Goal: Check status: Check status

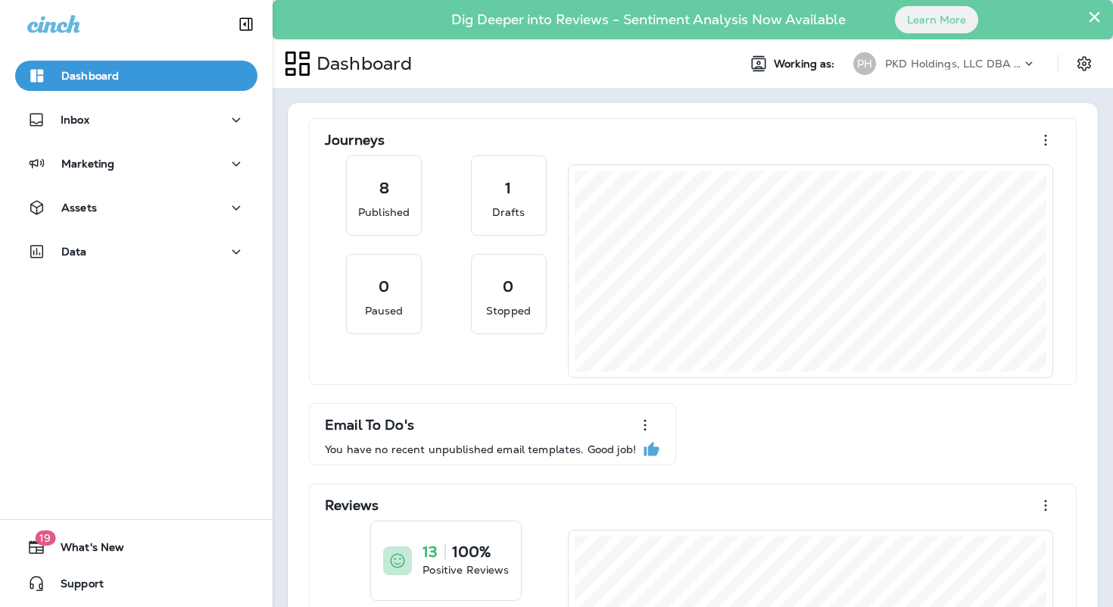
click at [919, 64] on p "PKD Holdings, LLC DBA Fast Lane Oil Change" at bounding box center [953, 64] width 136 height 12
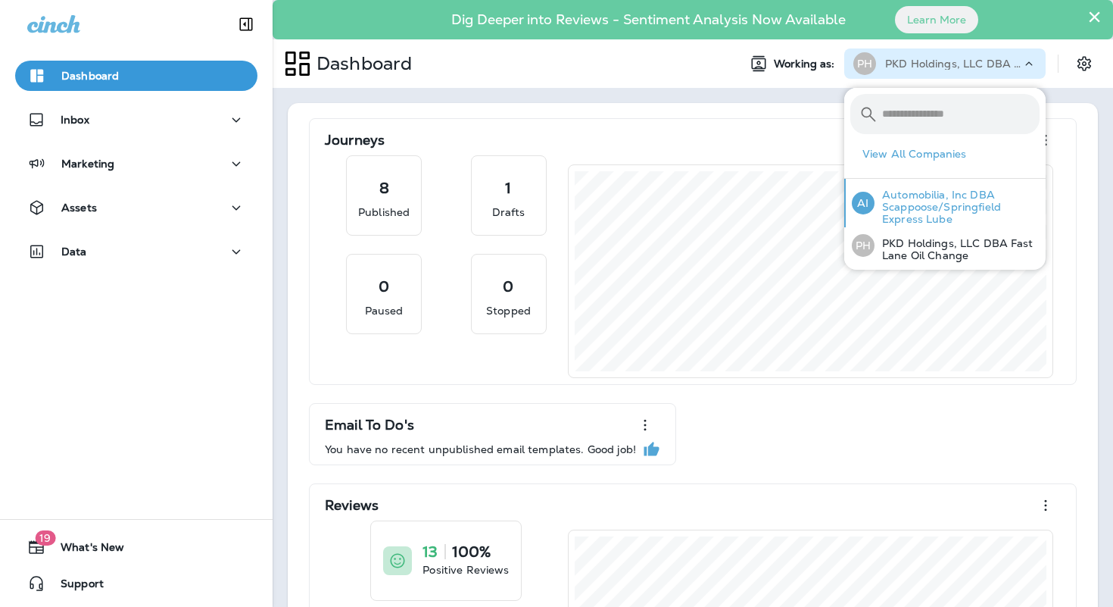
click at [896, 212] on p "Automobilia, Inc DBA Scappoose/Springfield Express Lube" at bounding box center [957, 207] width 165 height 36
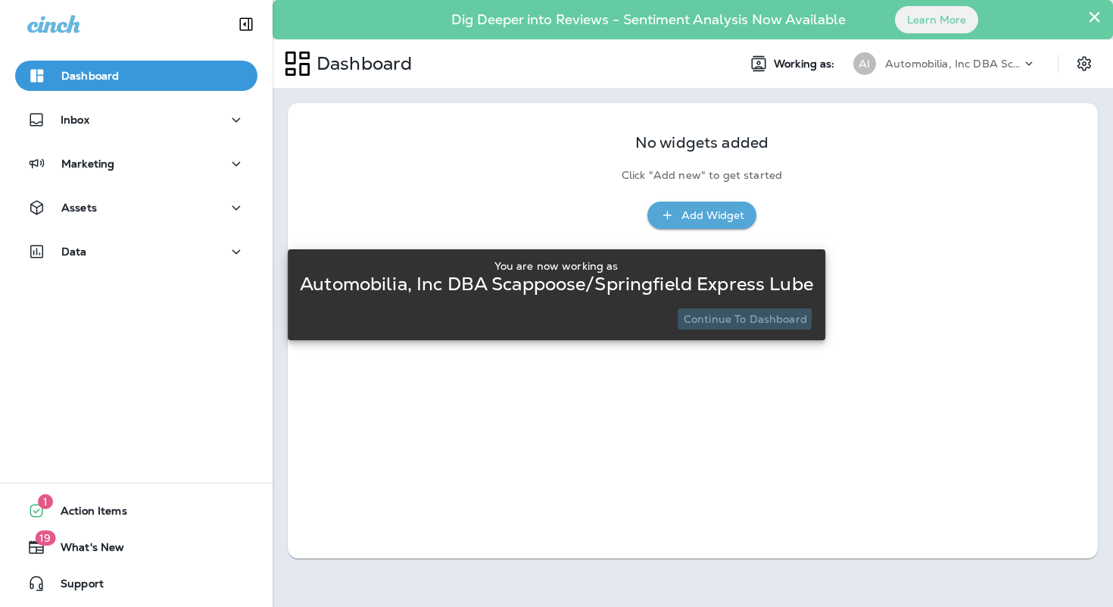
click at [738, 317] on p "Continue to Dashboard" at bounding box center [745, 319] width 123 height 12
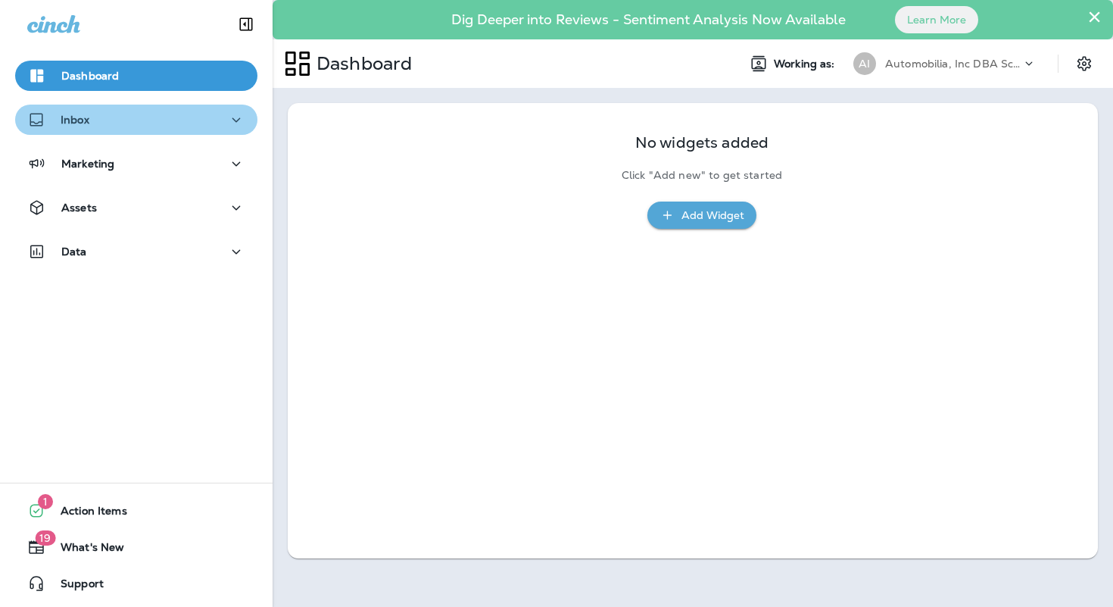
click at [174, 132] on button "Inbox" at bounding box center [136, 120] width 242 height 30
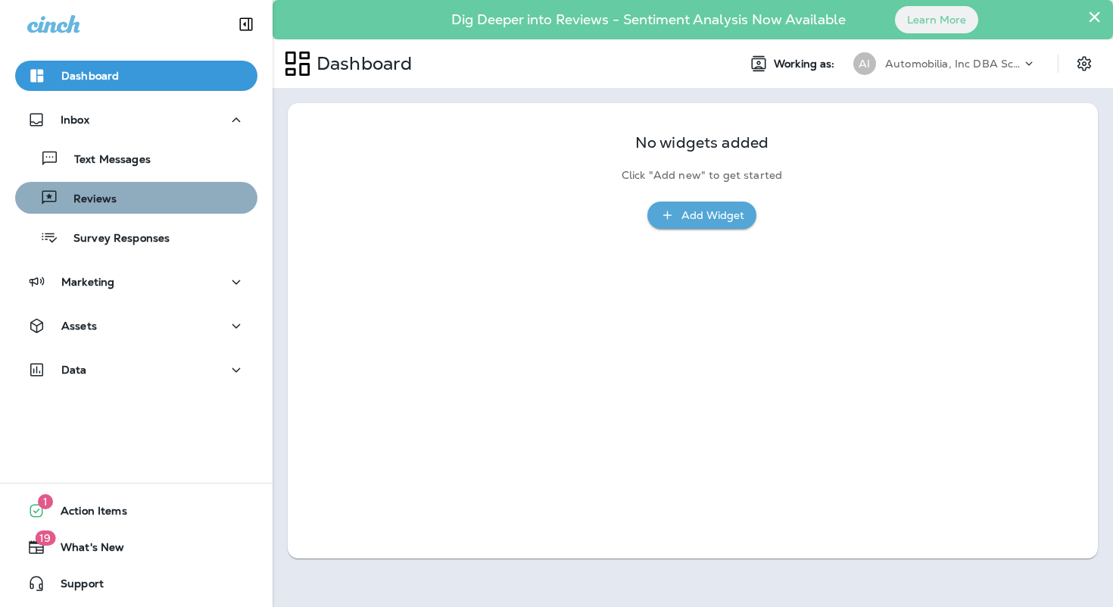
click at [147, 195] on div "Reviews" at bounding box center [136, 197] width 230 height 23
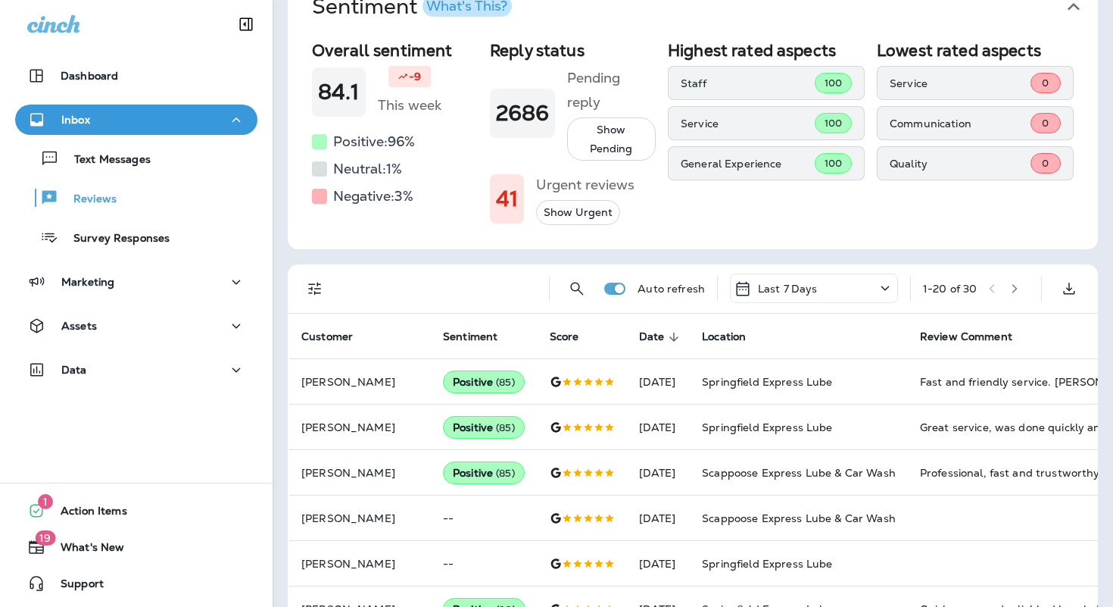
scroll to position [190, 0]
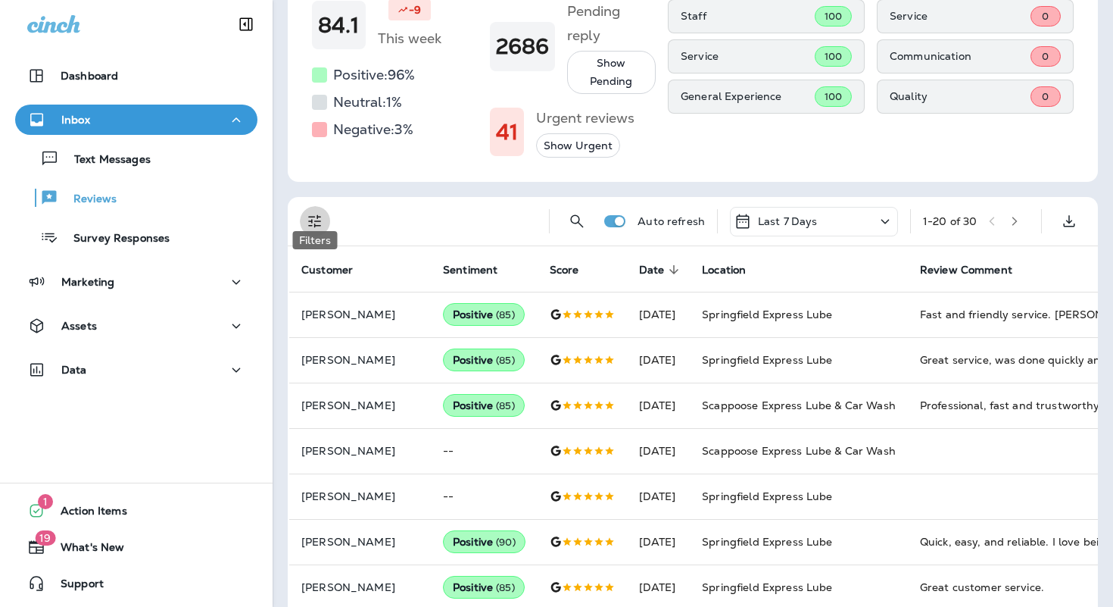
click at [317, 212] on icon "Filters" at bounding box center [315, 221] width 18 height 18
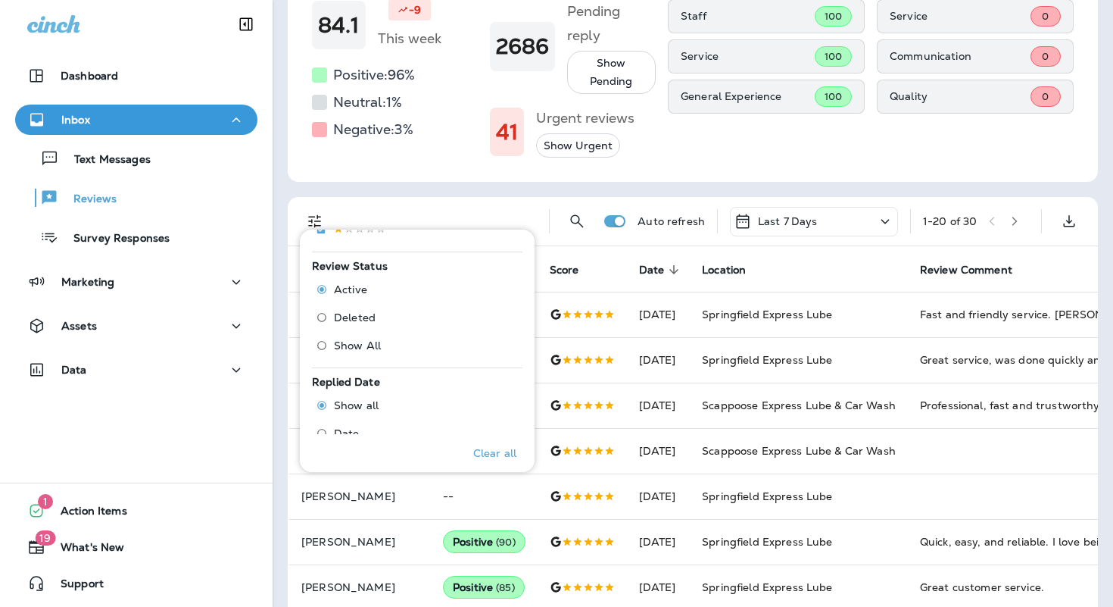
scroll to position [598, 0]
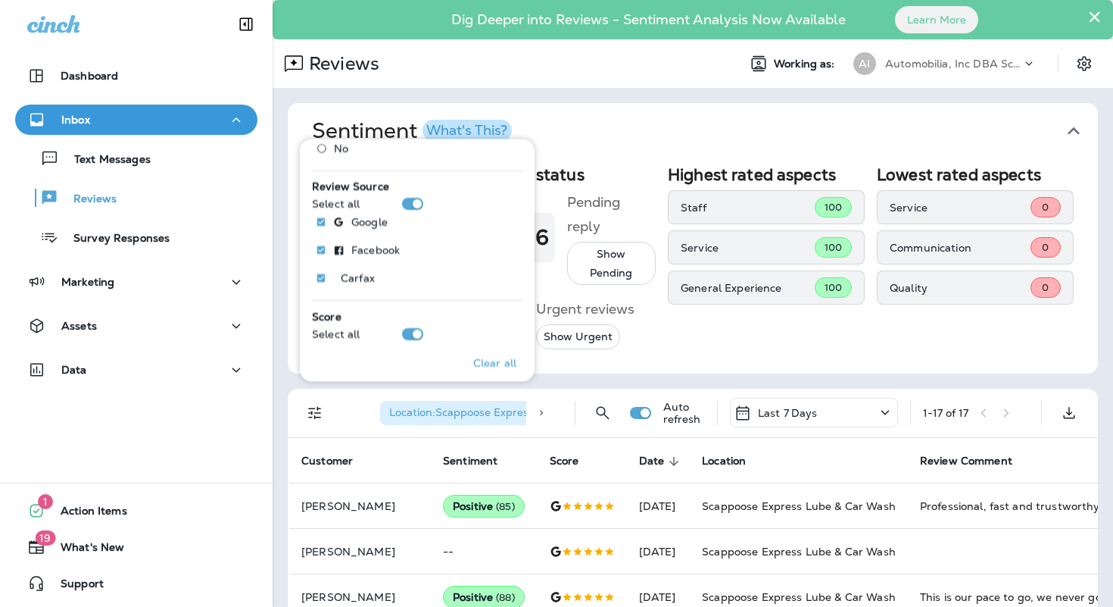
scroll to position [89, 0]
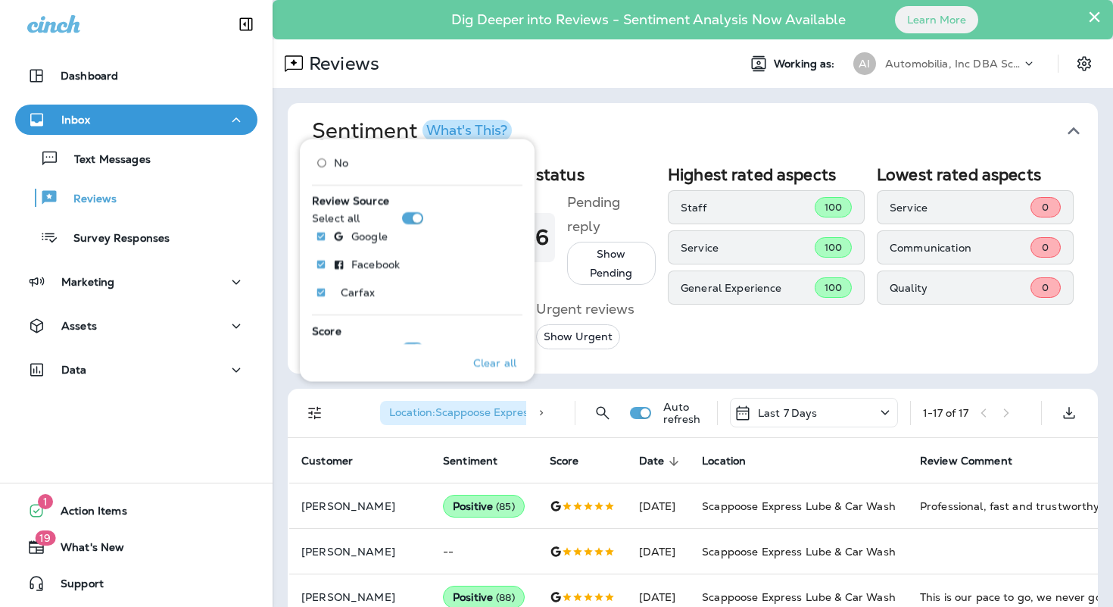
click at [792, 407] on p "Last 7 Days" at bounding box center [788, 413] width 60 height 12
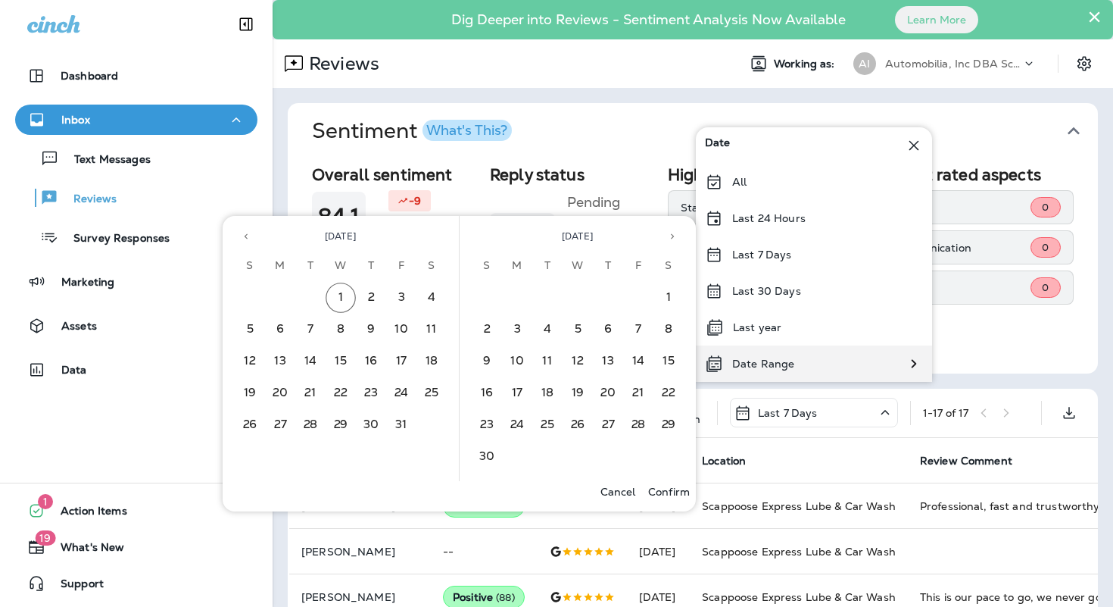
click at [792, 360] on p "Date Range" at bounding box center [763, 364] width 62 height 12
click at [241, 236] on icon "Previous month" at bounding box center [246, 236] width 11 height 11
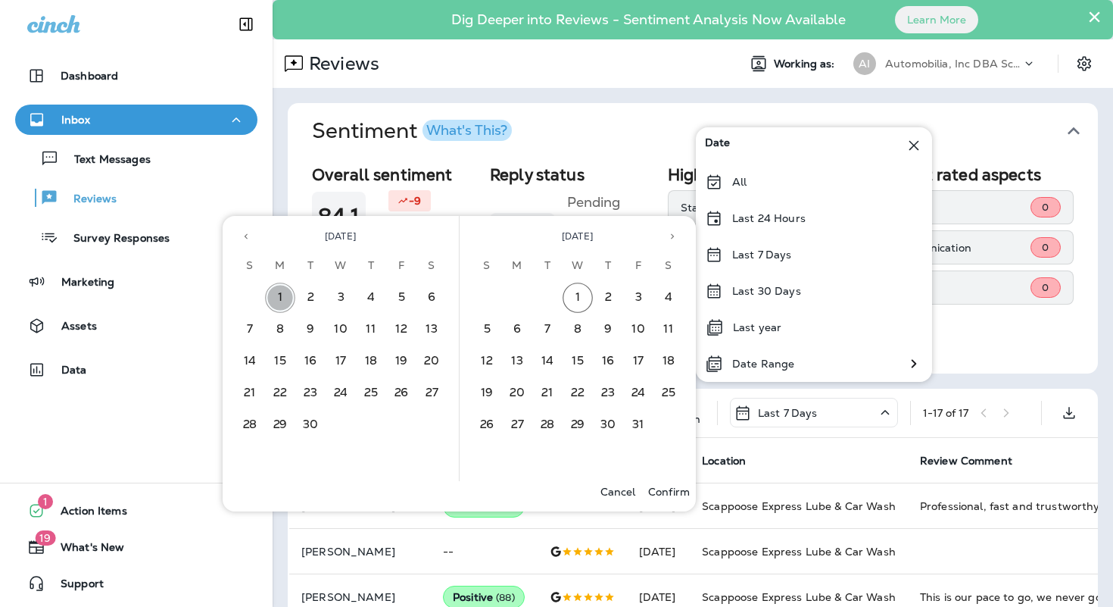
click at [285, 295] on button "1" at bounding box center [280, 298] width 30 height 30
click at [315, 429] on button "30" at bounding box center [310, 425] width 30 height 30
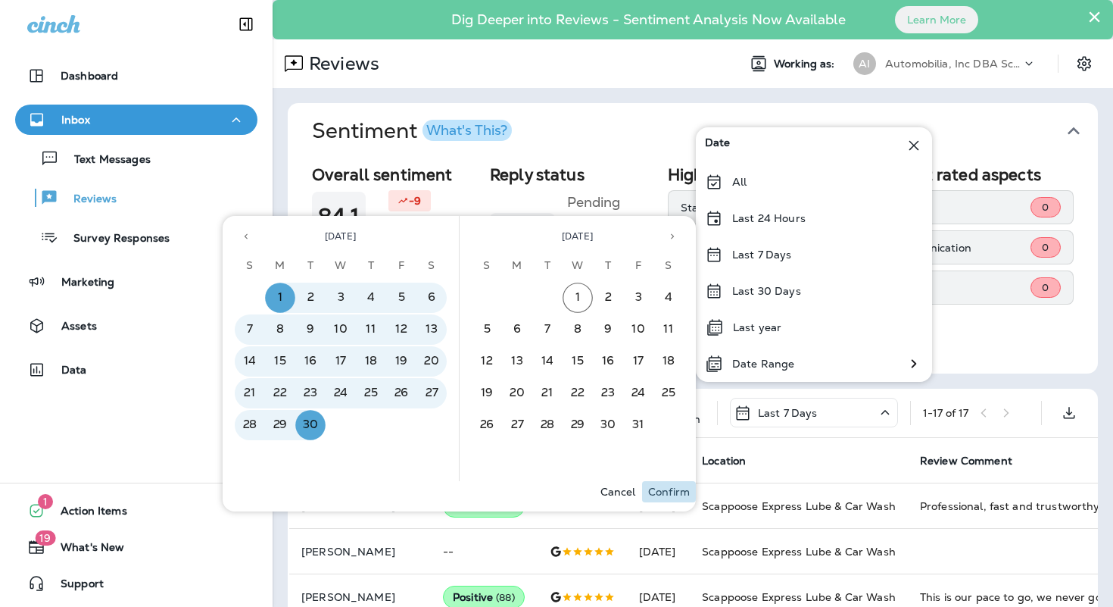
click at [664, 495] on p "Confirm" at bounding box center [669, 492] width 42 height 12
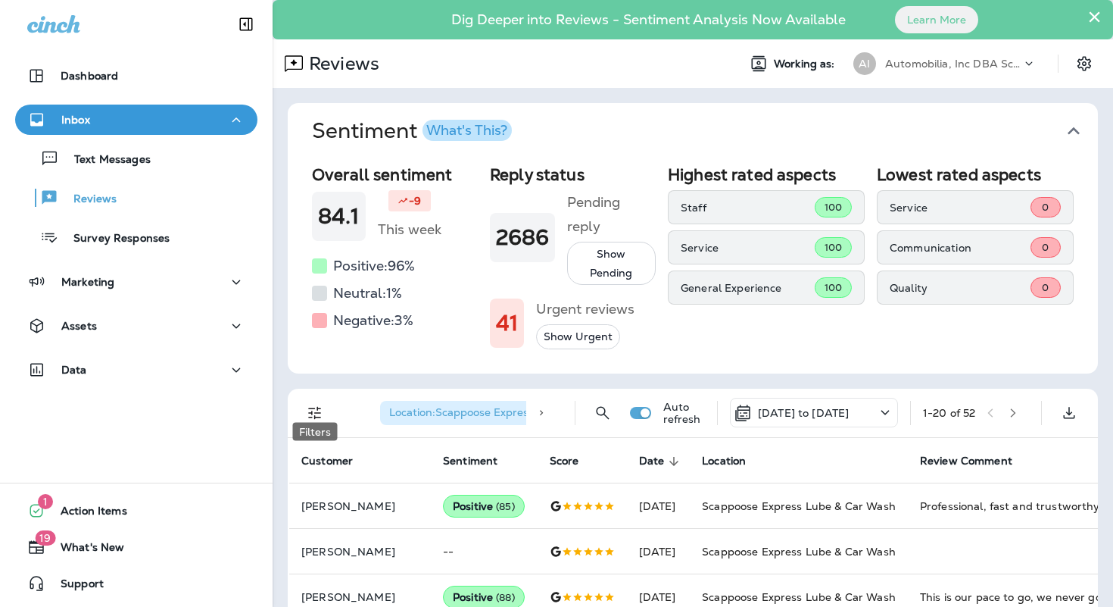
click at [317, 404] on icon "Filters" at bounding box center [315, 413] width 18 height 18
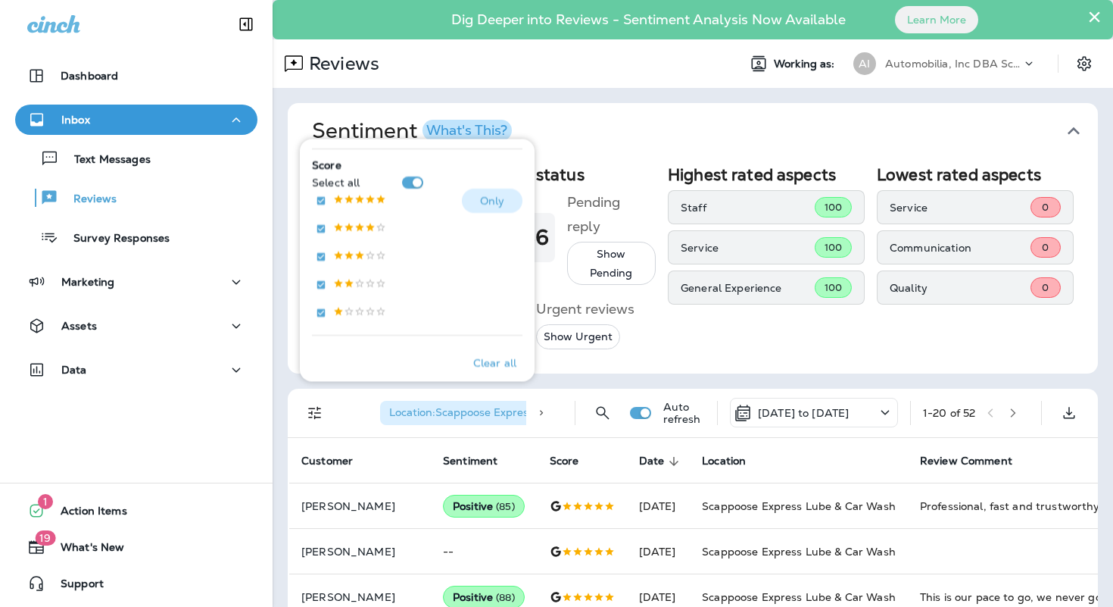
scroll to position [273, 0]
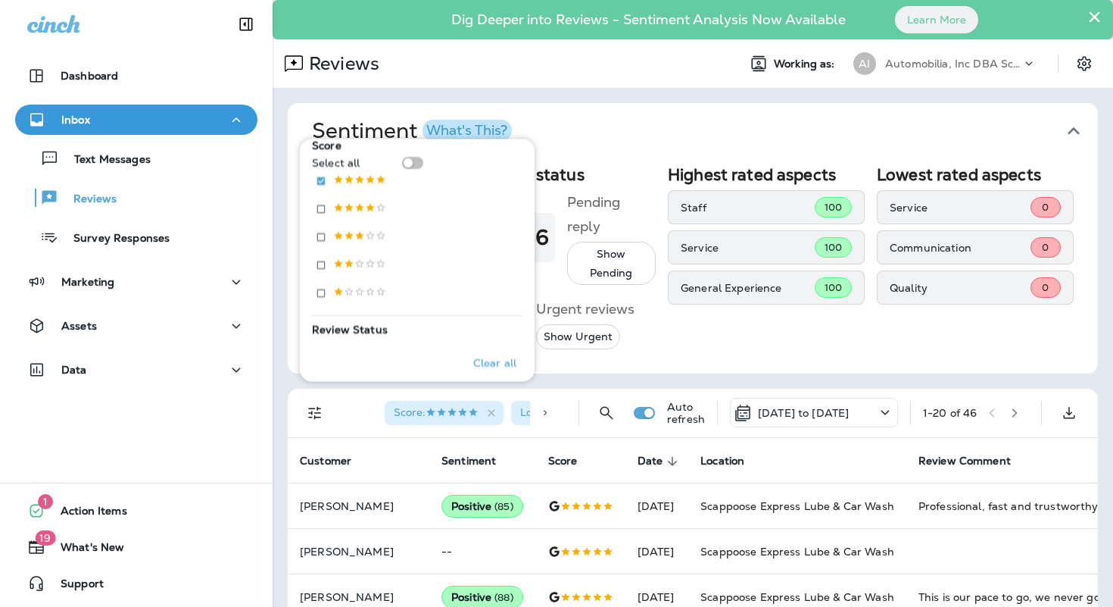
click at [951, 408] on div "Score : Location : Scappoose Express Lube & Car Wash Auto refresh [DATE] to [DA…" at bounding box center [696, 413] width 792 height 48
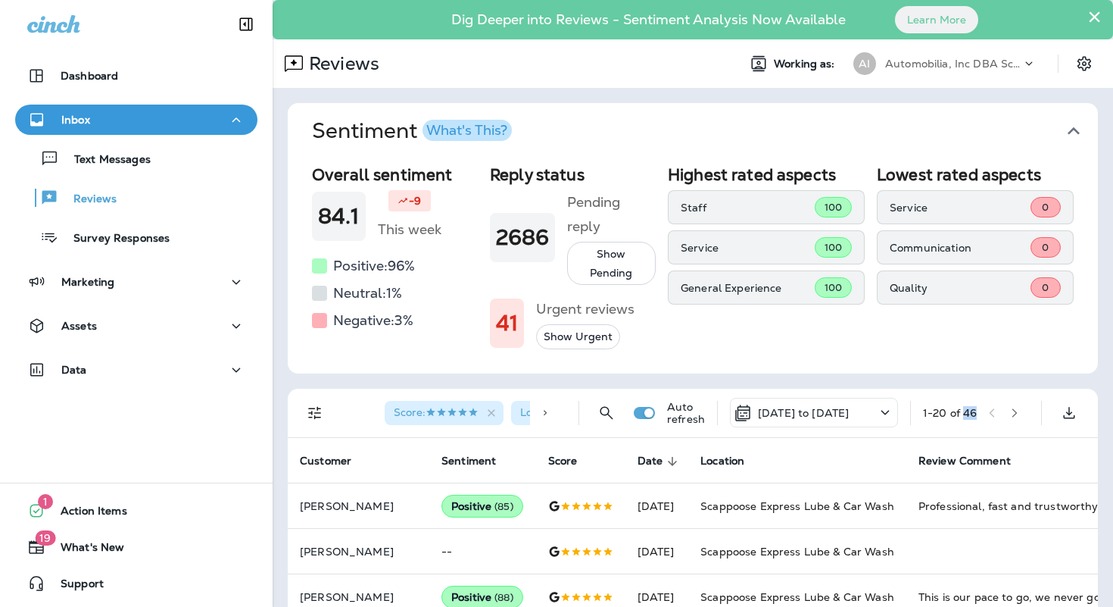
drag, startPoint x: 946, startPoint y: 407, endPoint x: 925, endPoint y: 407, distance: 21.2
click at [925, 407] on div "1 - 20 of 46" at bounding box center [950, 413] width 54 height 12
click at [890, 64] on p "Automobilia, Inc DBA Scappoose/Springfield Express Lube" at bounding box center [953, 64] width 136 height 12
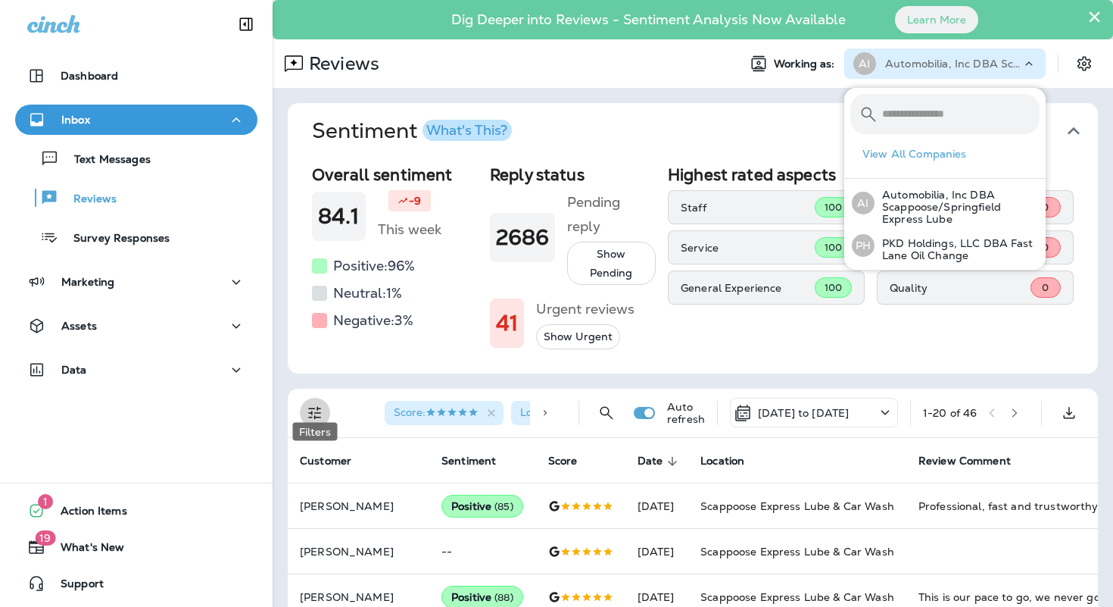
click at [319, 404] on icon "Filters" at bounding box center [315, 413] width 18 height 18
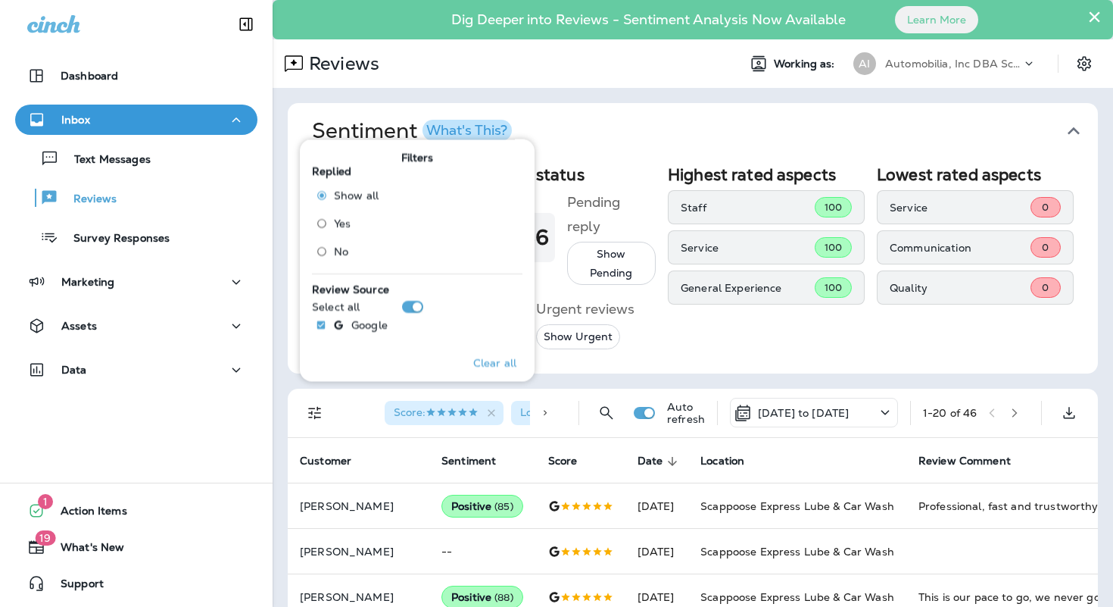
scroll to position [598, 0]
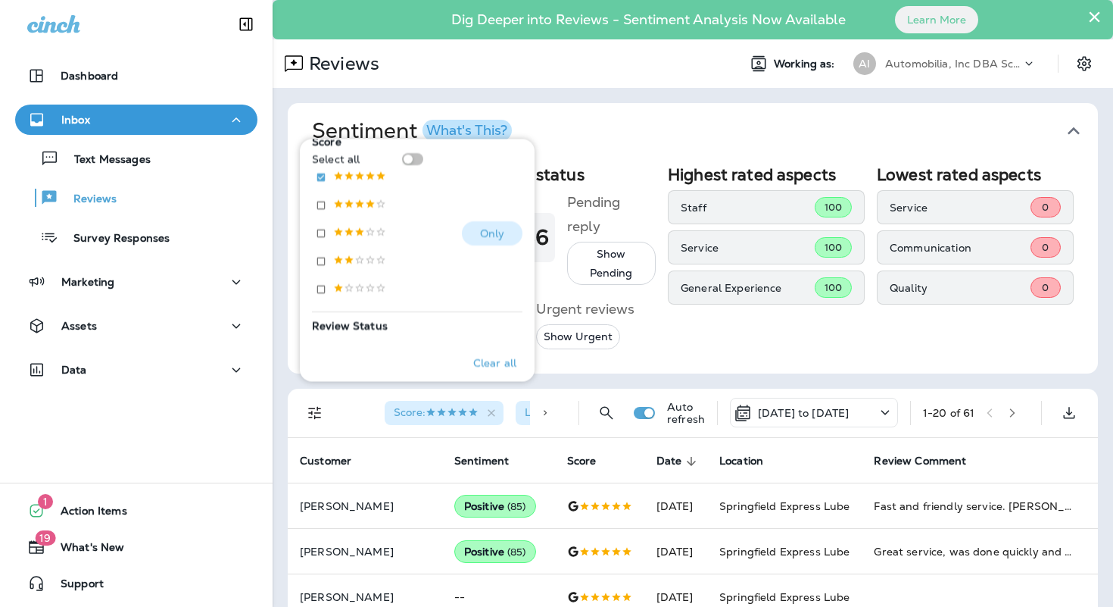
scroll to position [273, 0]
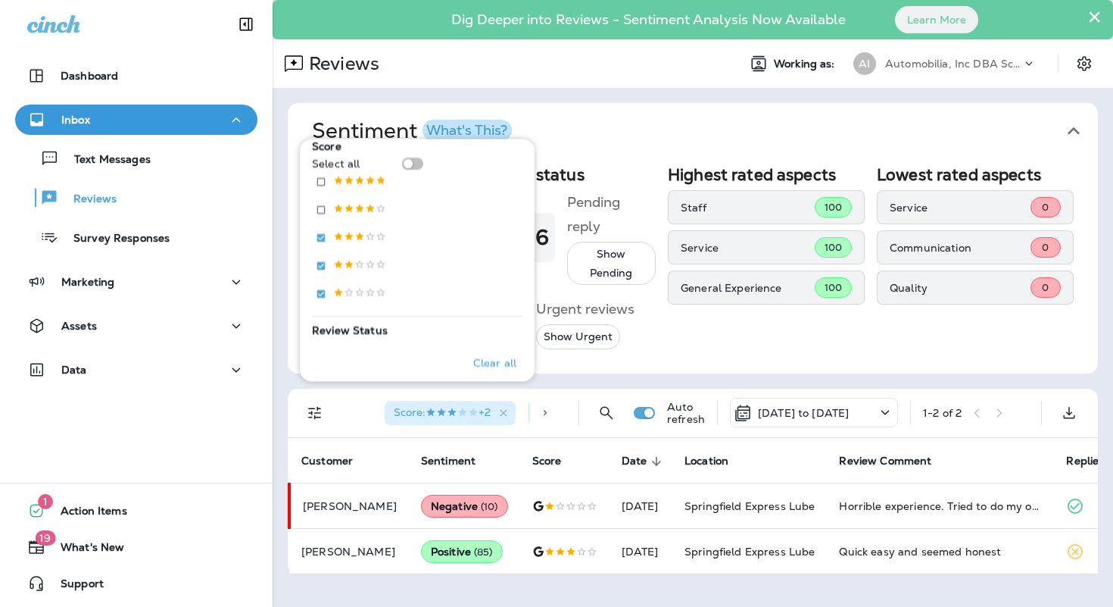
click at [908, 67] on p "Automobilia, Inc DBA Scappoose/Springfield Express Lube" at bounding box center [953, 64] width 136 height 12
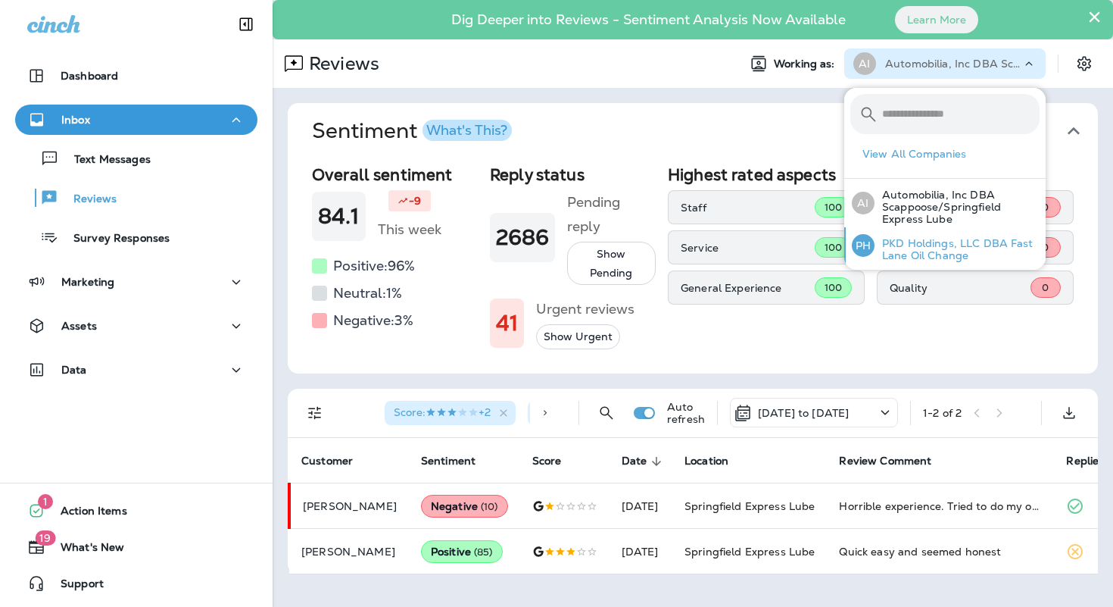
click at [879, 244] on p "PKD Holdings, LLC DBA Fast Lane Oil Change" at bounding box center [957, 249] width 165 height 24
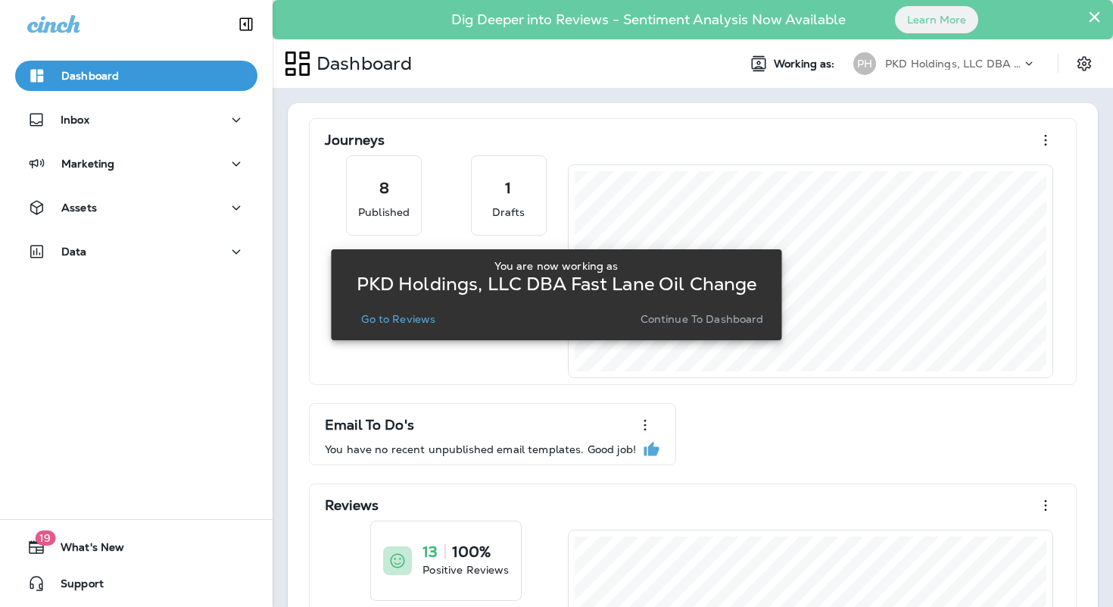
click at [421, 320] on p "Go to Reviews" at bounding box center [398, 319] width 74 height 12
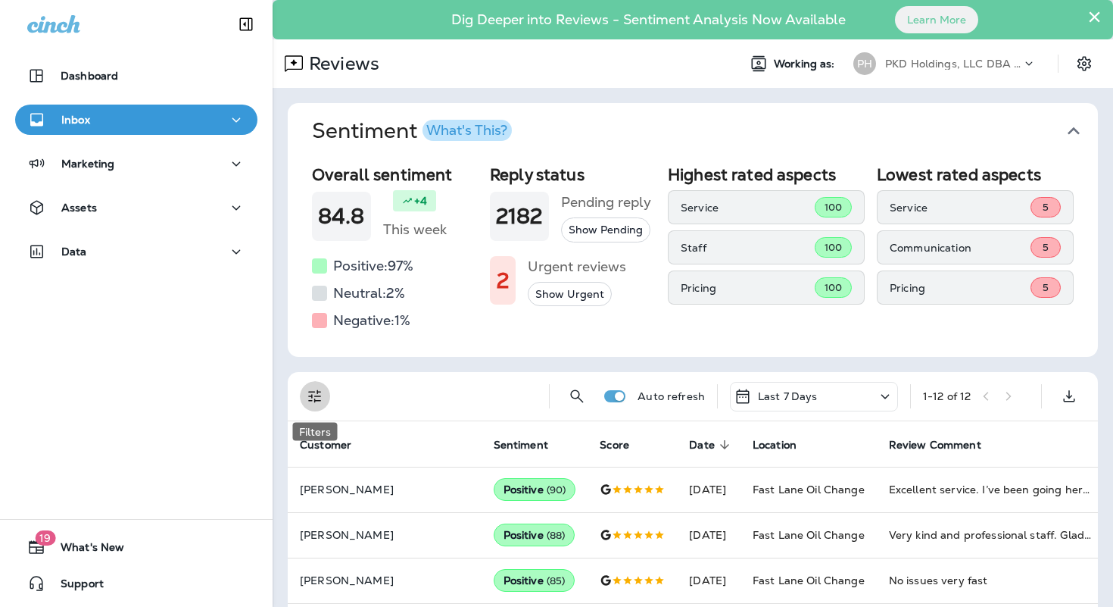
click at [314, 398] on icon "Filters" at bounding box center [315, 396] width 18 height 18
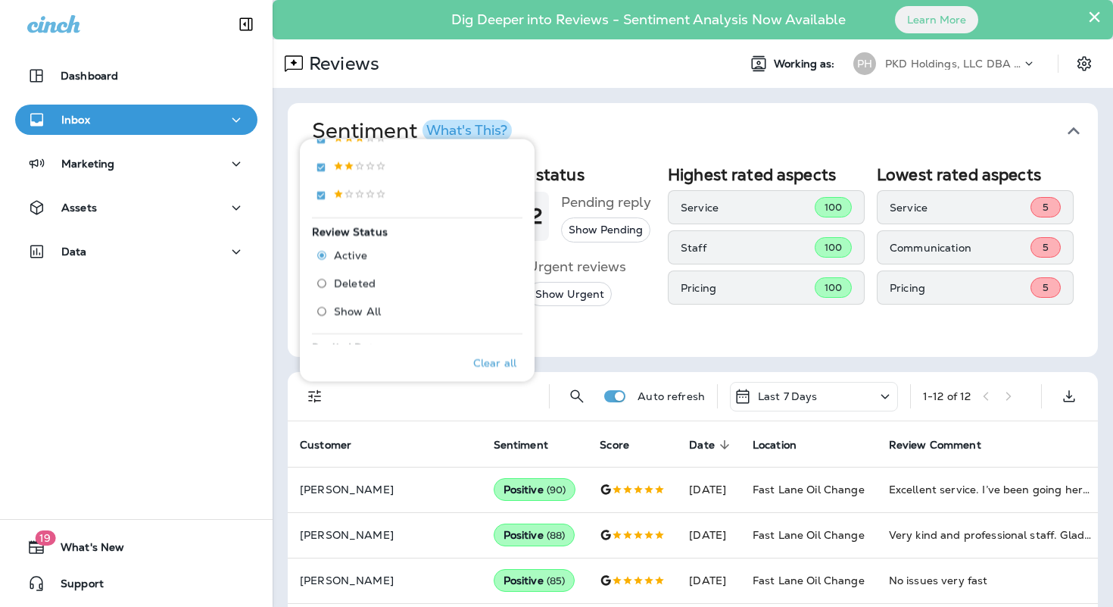
scroll to position [363, 0]
click at [776, 407] on div "Last 7 Days" at bounding box center [814, 397] width 168 height 30
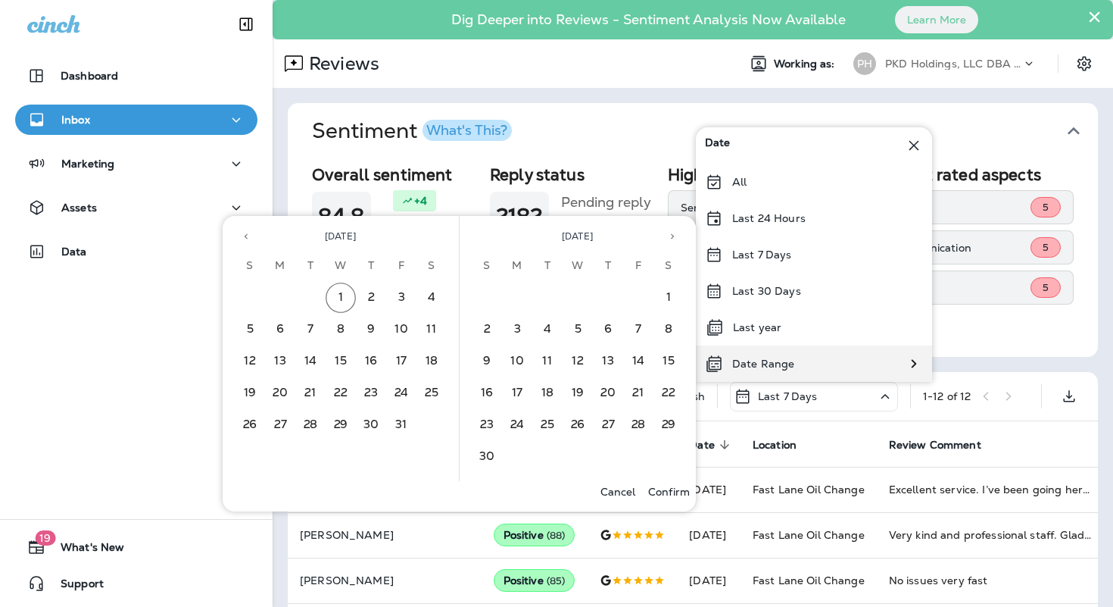
click at [797, 368] on div "Date Range" at bounding box center [750, 363] width 108 height 36
click at [239, 238] on button "Previous month" at bounding box center [246, 236] width 23 height 23
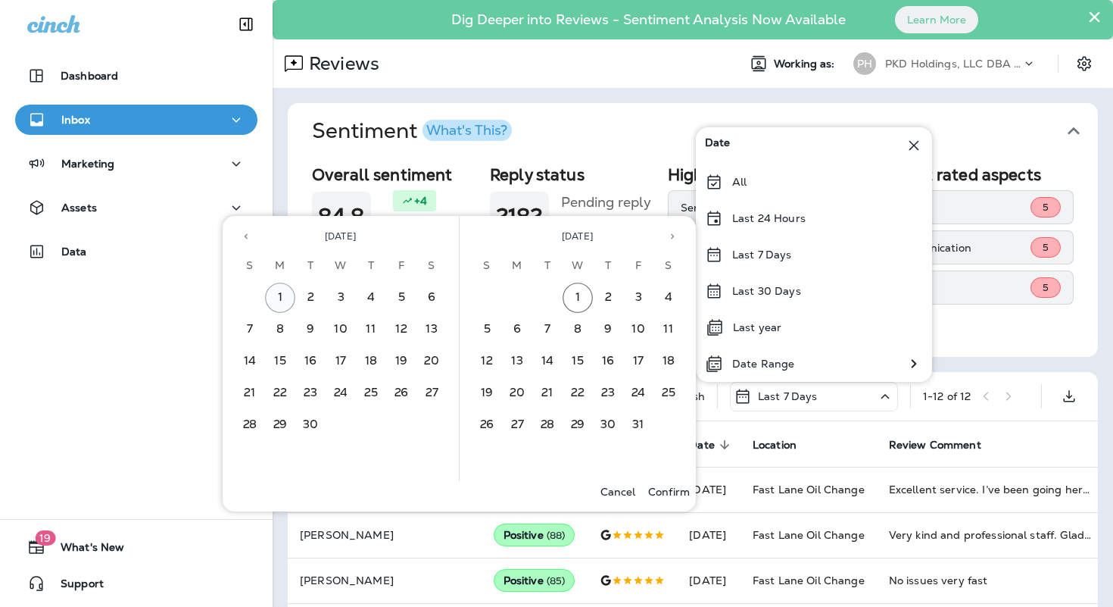
click at [279, 295] on button "1" at bounding box center [280, 298] width 30 height 30
click at [309, 424] on button "30" at bounding box center [310, 425] width 30 height 30
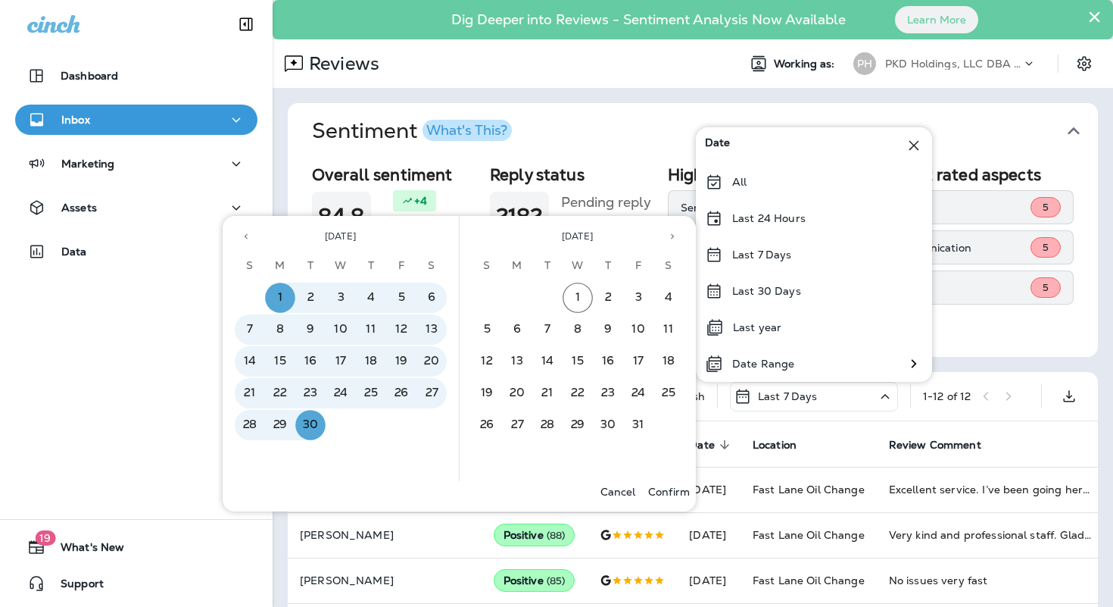
click at [668, 490] on p "Confirm" at bounding box center [669, 492] width 42 height 12
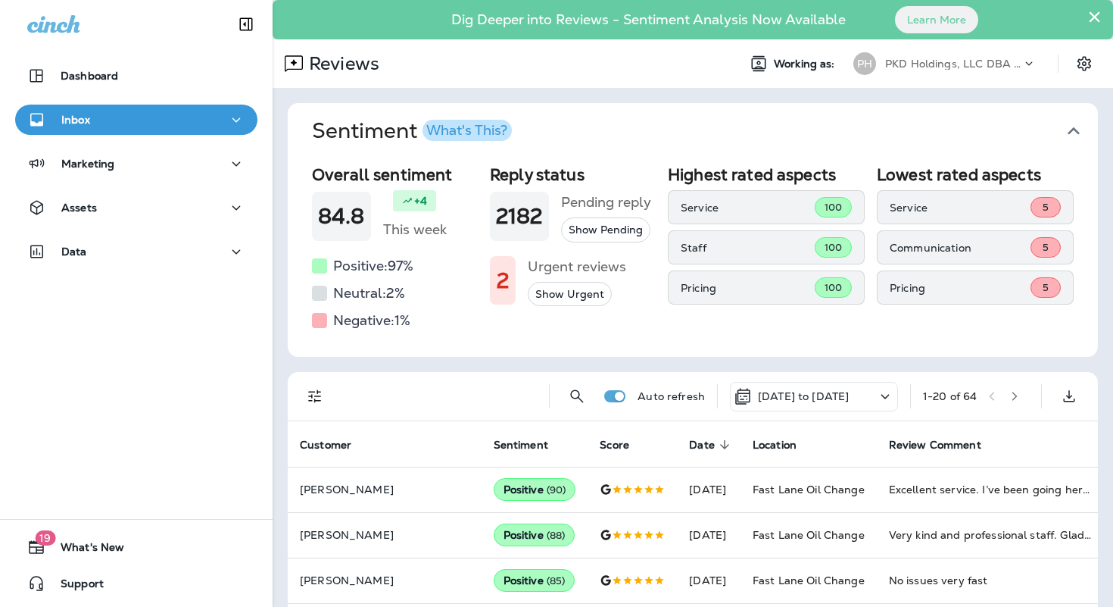
click at [314, 398] on icon "Filters" at bounding box center [315, 396] width 18 height 18
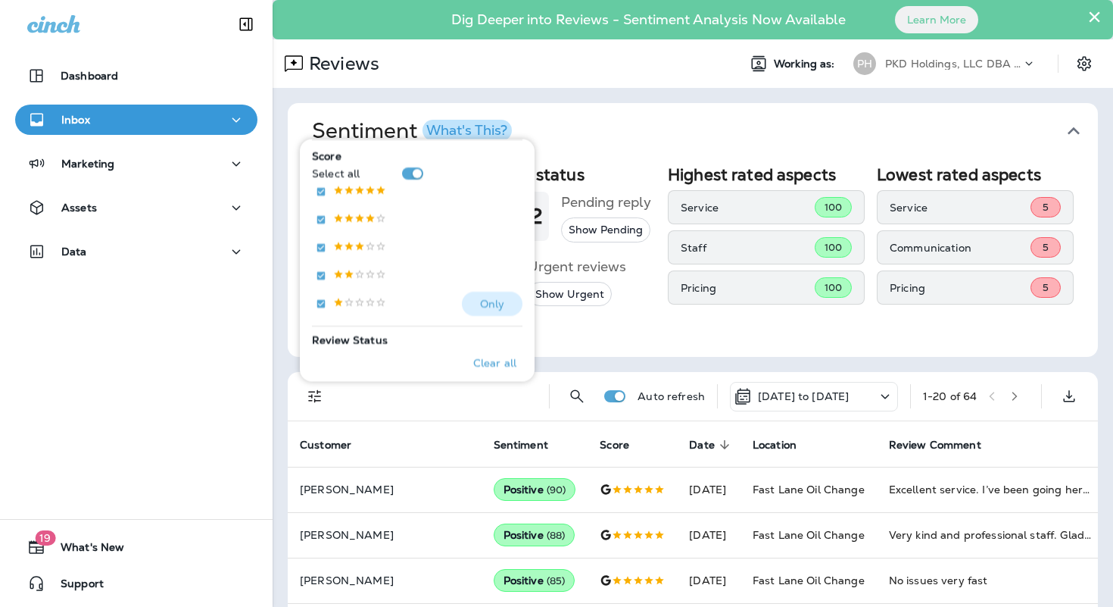
scroll to position [243, 0]
